Goal: Task Accomplishment & Management: Use online tool/utility

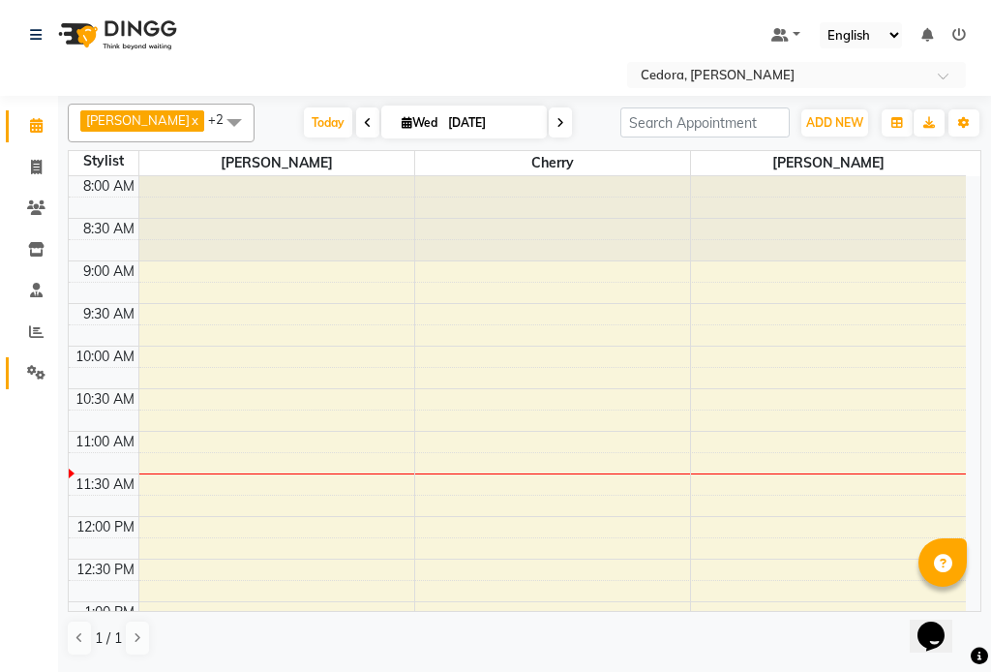
click at [27, 374] on icon at bounding box center [36, 372] width 18 height 15
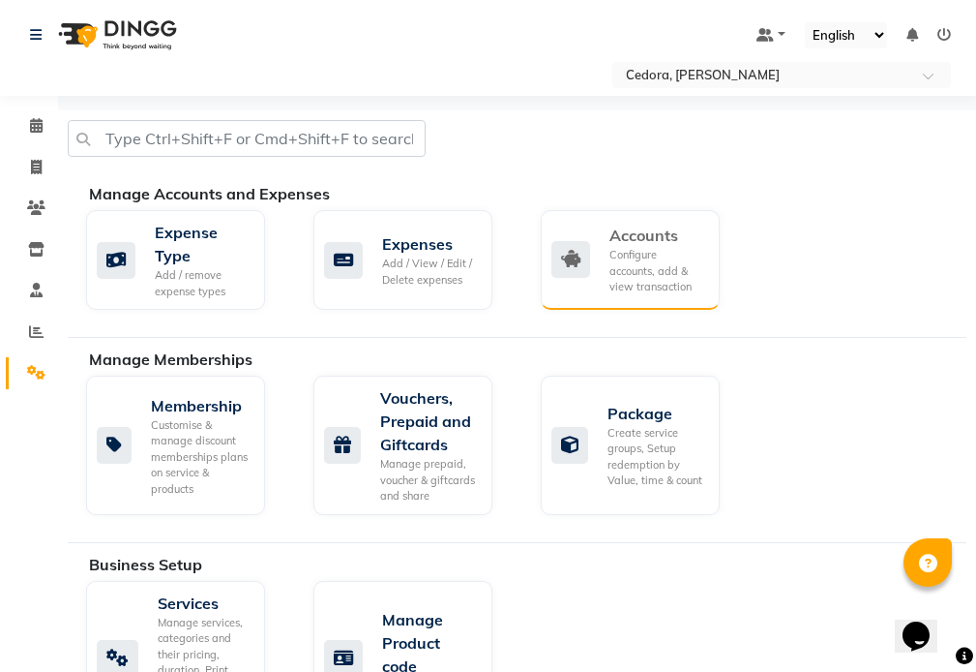
click at [644, 251] on div "Configure accounts, add & view transaction" at bounding box center [657, 271] width 95 height 48
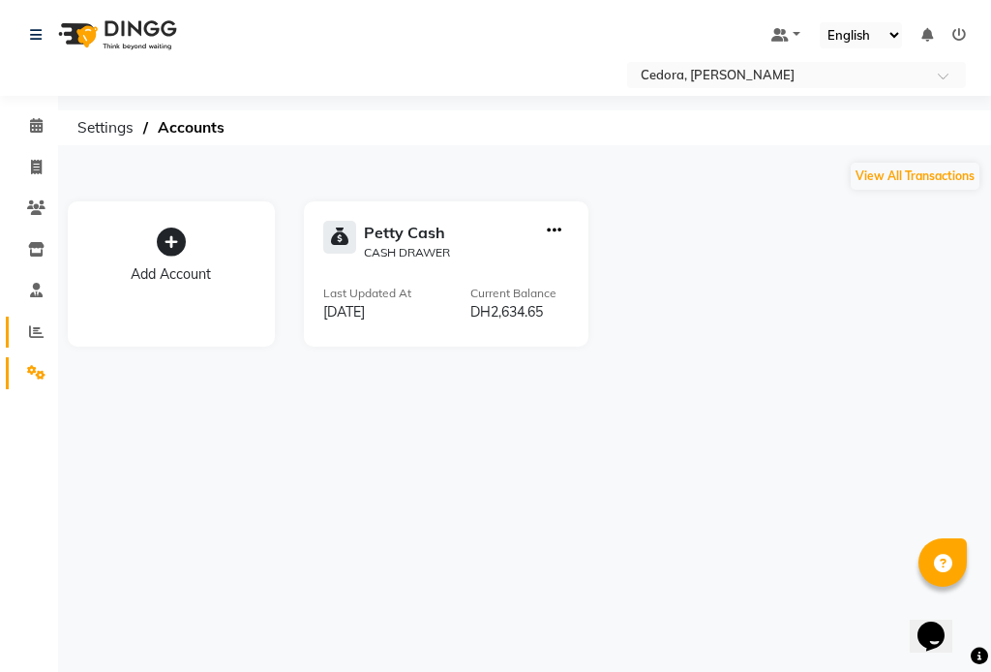
click at [31, 329] on icon at bounding box center [36, 331] width 15 height 15
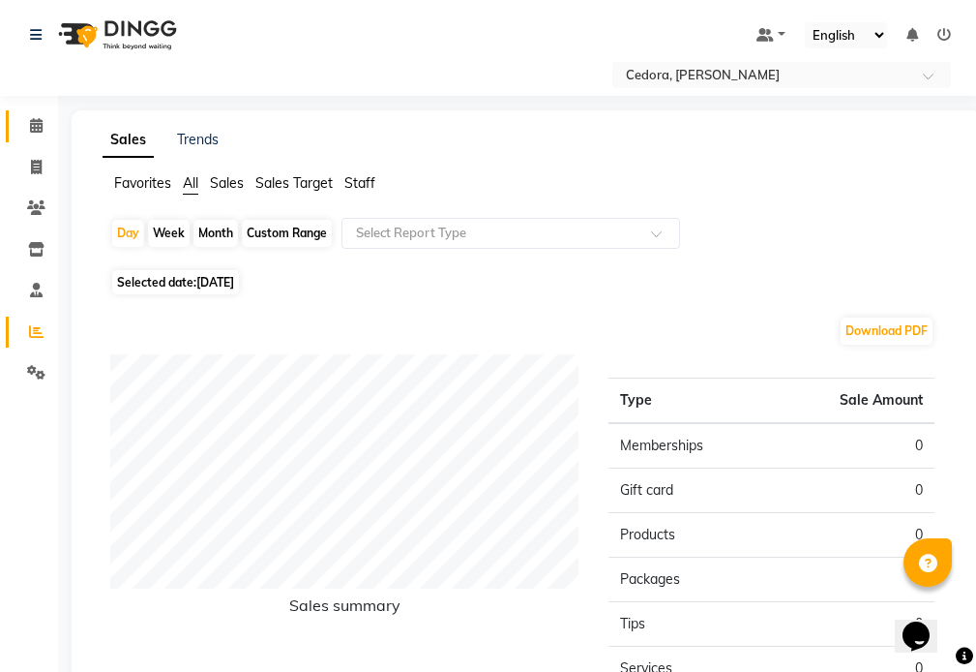
click at [36, 125] on icon at bounding box center [36, 125] width 13 height 15
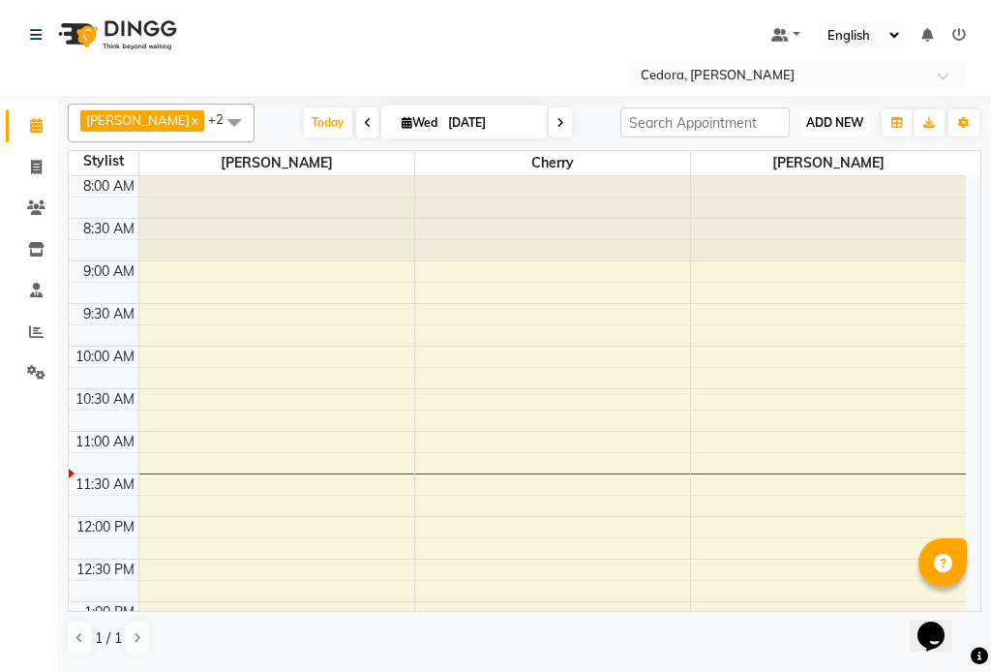
click at [817, 116] on span "ADD NEW" at bounding box center [834, 122] width 57 height 15
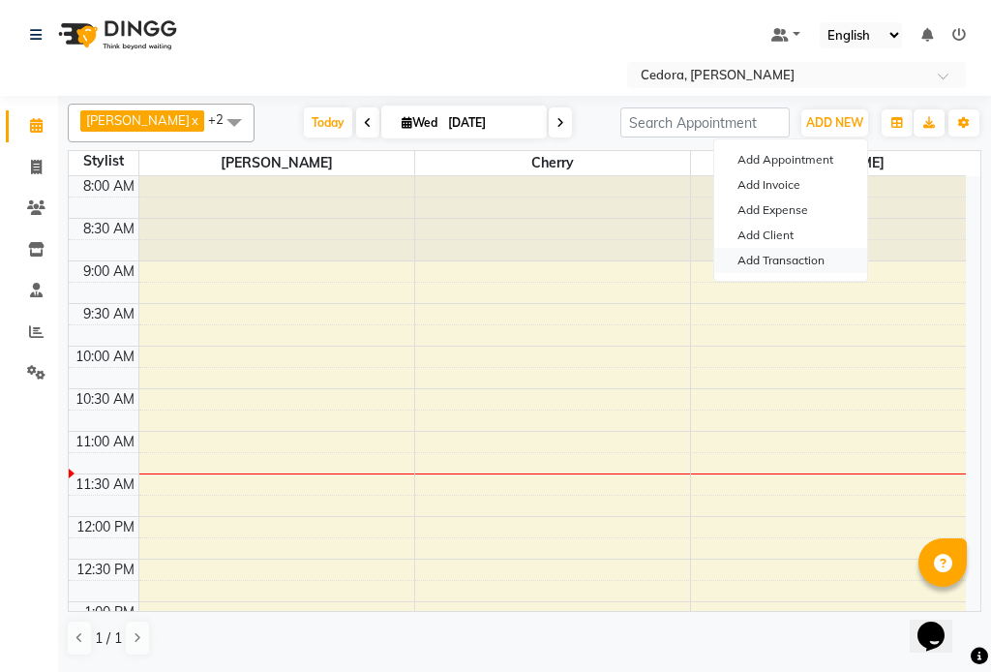
click at [746, 266] on link "Add Transaction" at bounding box center [790, 260] width 153 height 25
select select "direct"
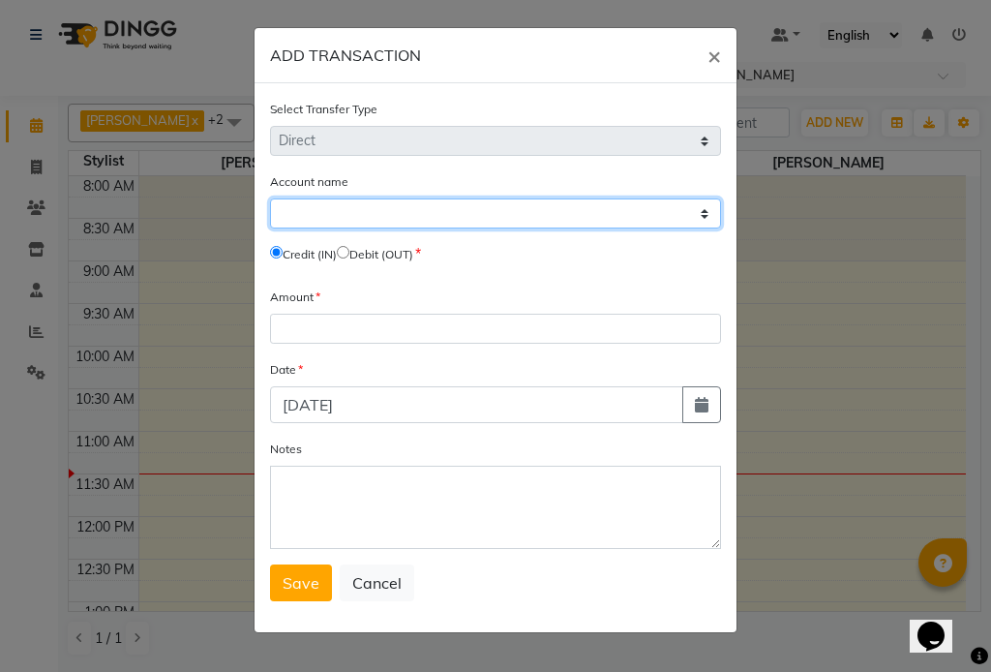
click at [702, 214] on select "Select Petty Cash" at bounding box center [495, 213] width 451 height 30
select select "4047"
click at [270, 198] on select "Select Petty Cash" at bounding box center [495, 213] width 451 height 30
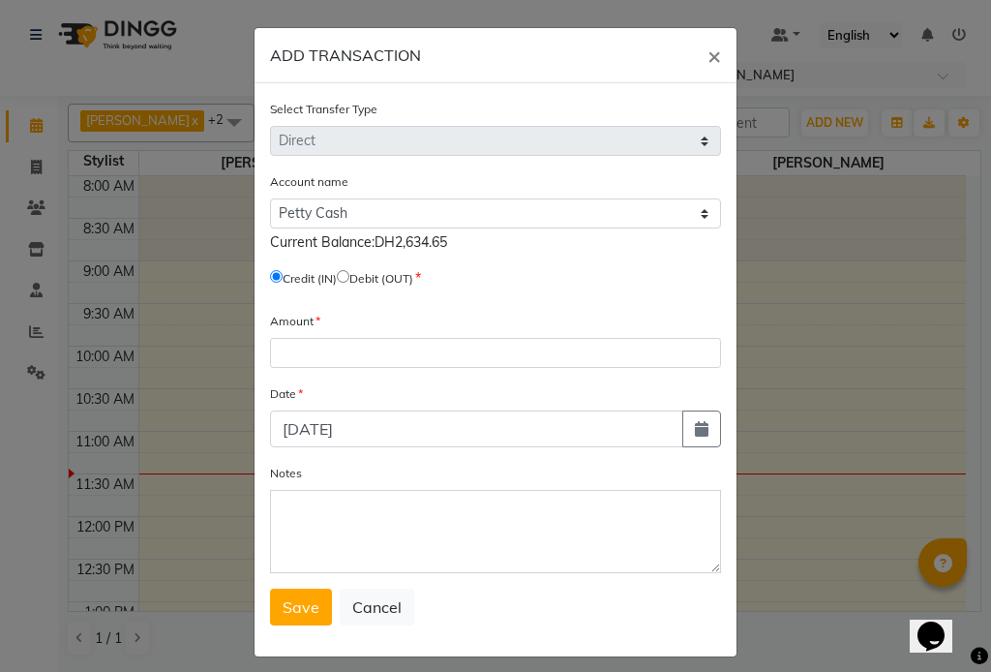
click at [348, 276] on input "radio" at bounding box center [343, 276] width 13 height 13
radio input "true"
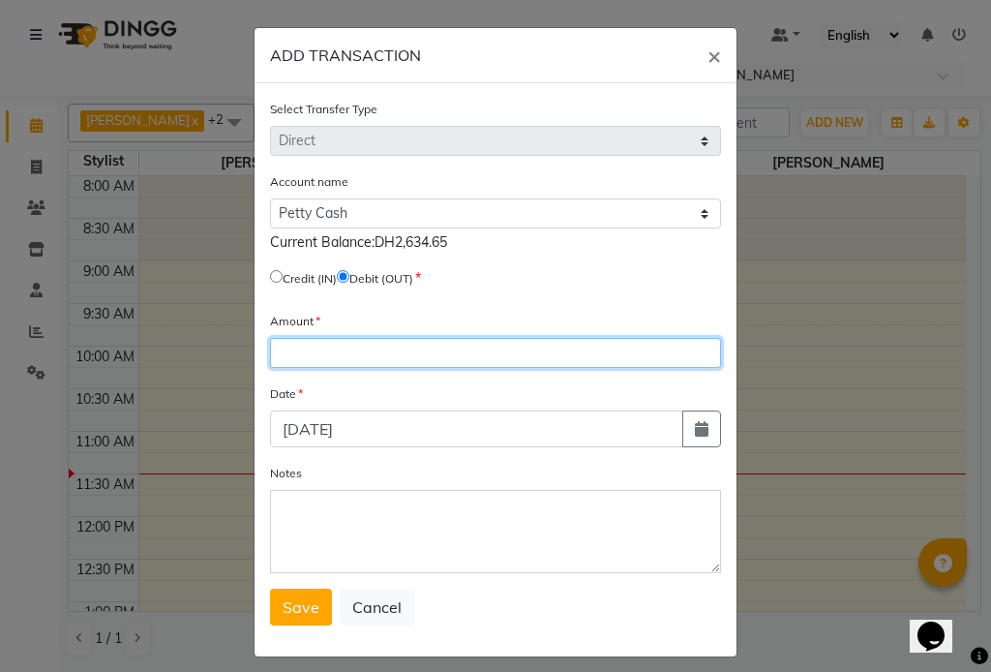
click at [284, 358] on input "number" at bounding box center [495, 353] width 451 height 30
type input "1500"
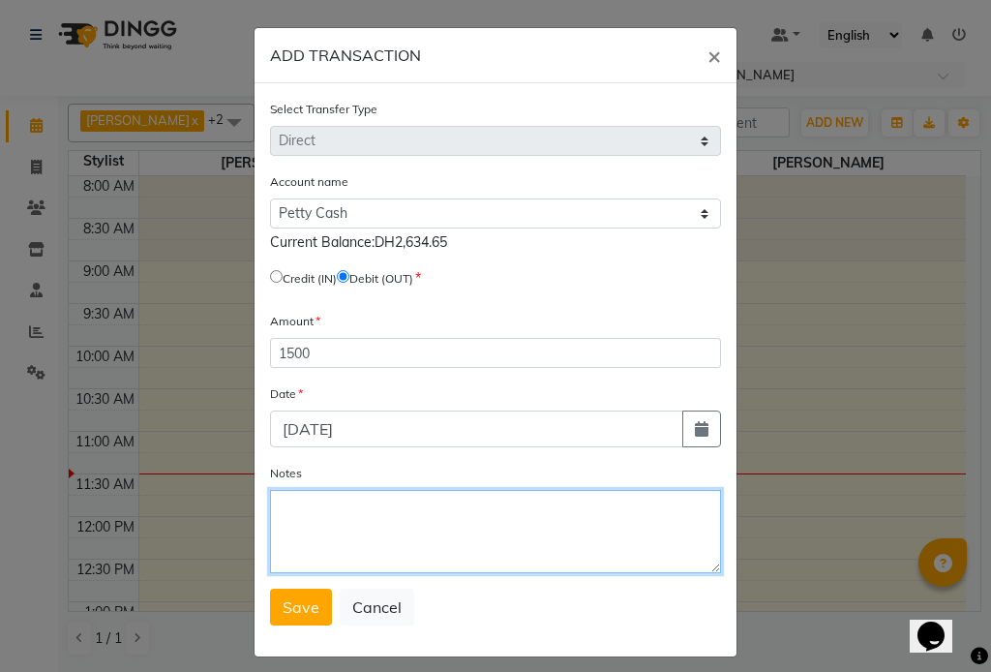
click at [324, 549] on textarea "Notes" at bounding box center [495, 531] width 451 height 83
click at [358, 513] on textarea "Give to msdam" at bounding box center [495, 531] width 451 height 83
click at [350, 510] on textarea "Give to msam" at bounding box center [495, 531] width 451 height 83
type textarea "Give to madam"
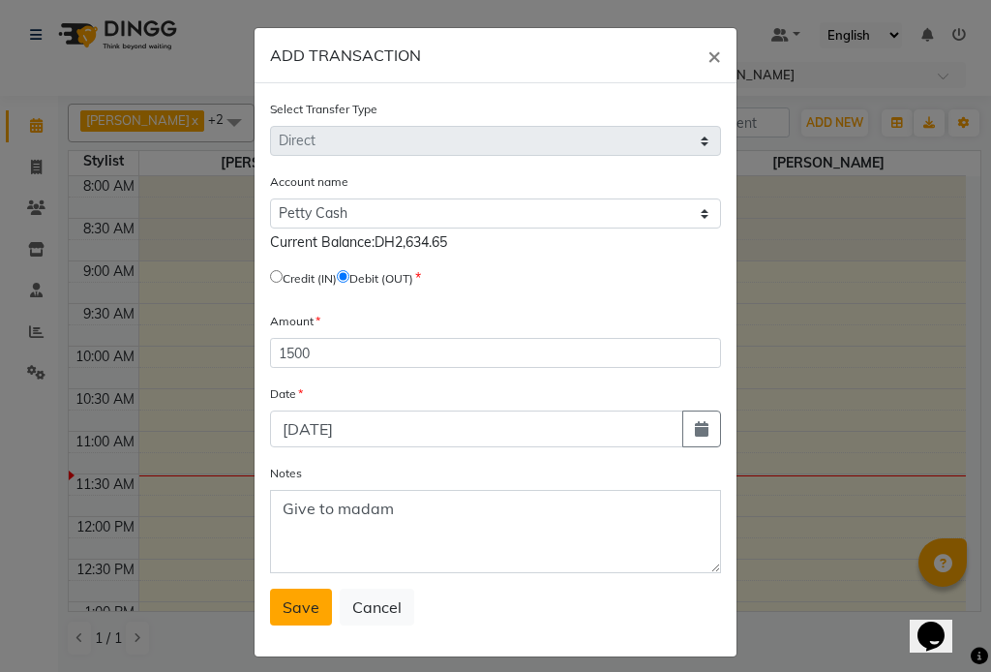
click at [294, 614] on span "Save" at bounding box center [301, 606] width 37 height 19
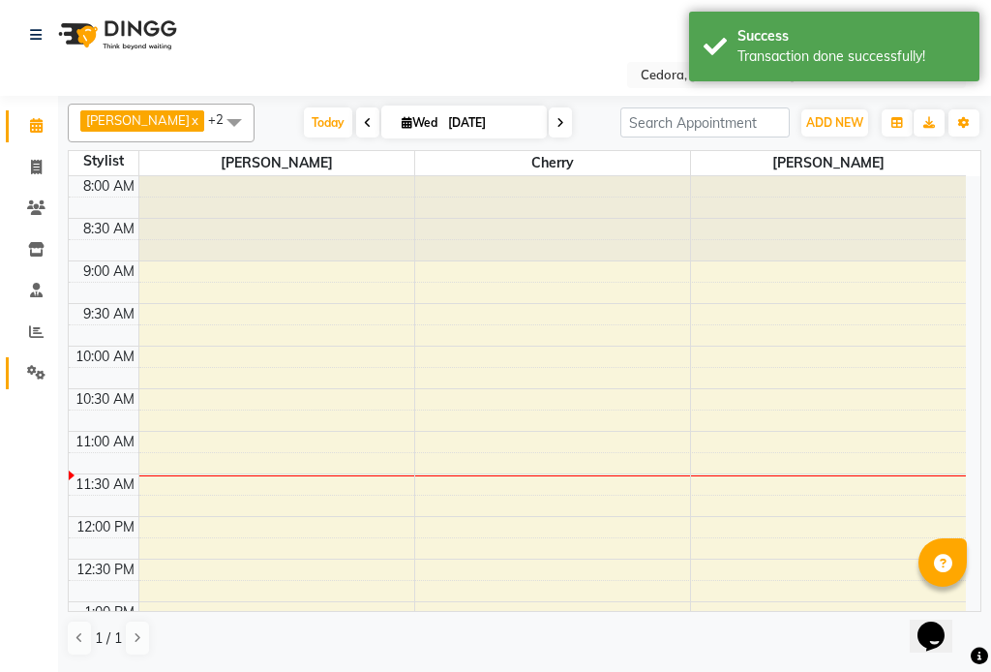
click at [35, 376] on icon at bounding box center [36, 372] width 18 height 15
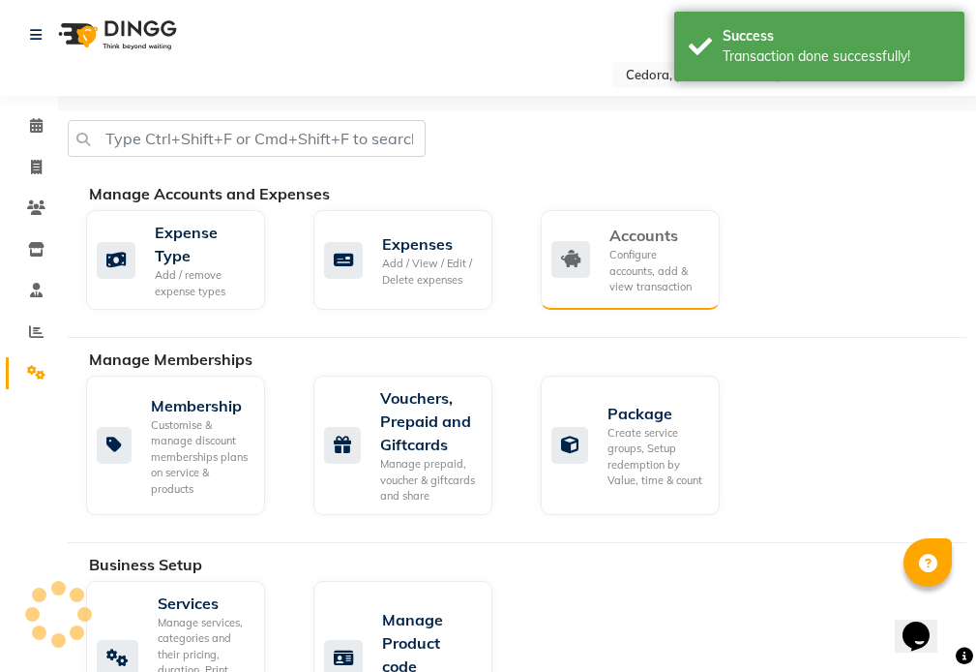
click at [640, 267] on div "Configure accounts, add & view transaction" at bounding box center [657, 271] width 95 height 48
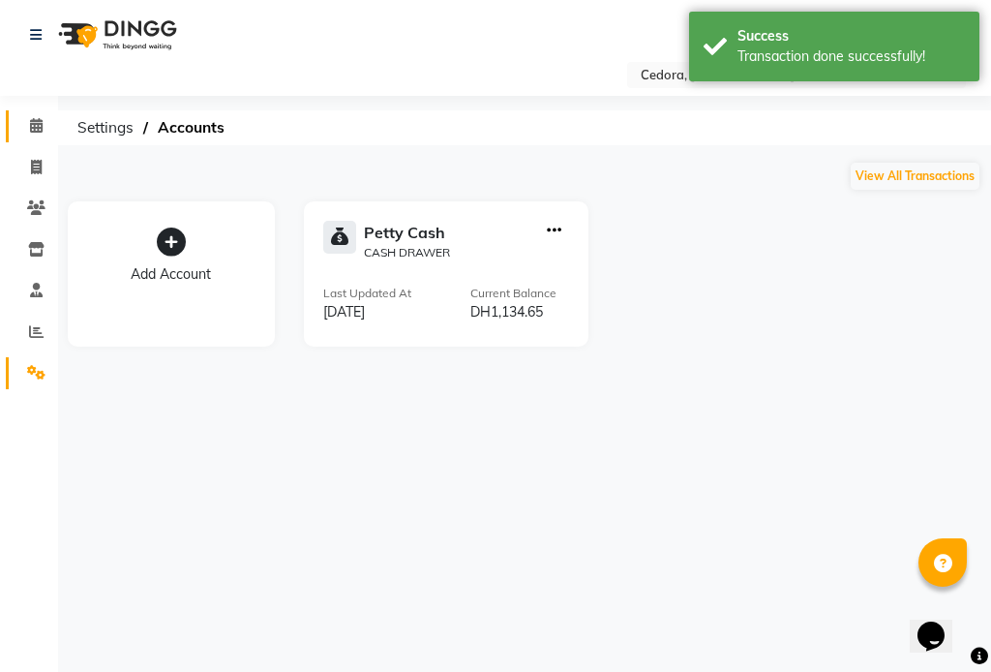
click at [24, 121] on span at bounding box center [36, 126] width 34 height 22
